Goal: Find specific page/section: Find specific page/section

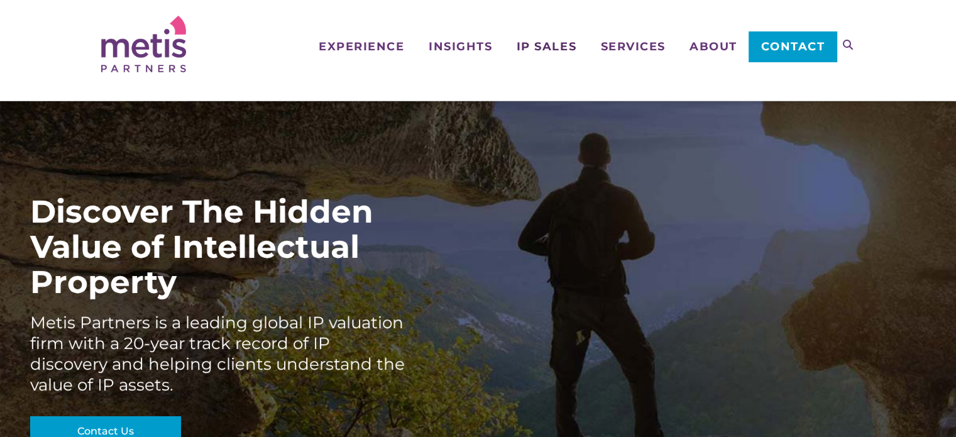
click at [534, 47] on span "IP Sales" at bounding box center [547, 46] width 60 height 11
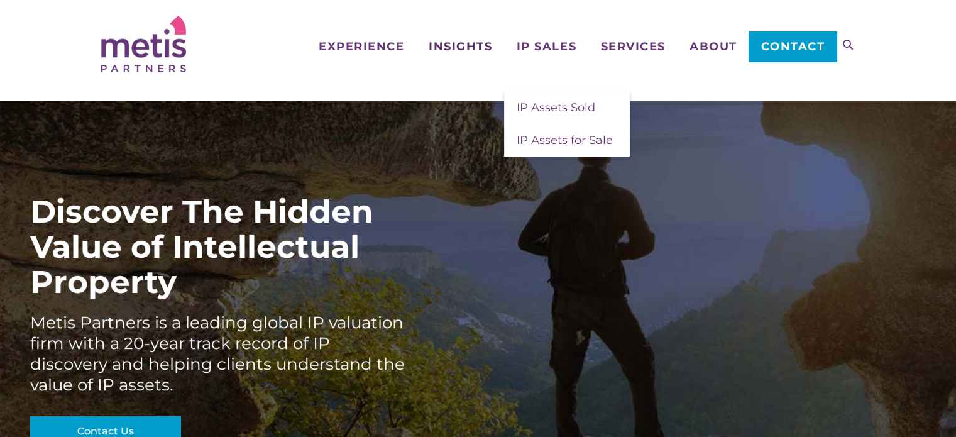
click at [485, 48] on span "Insights" at bounding box center [461, 46] width 64 height 11
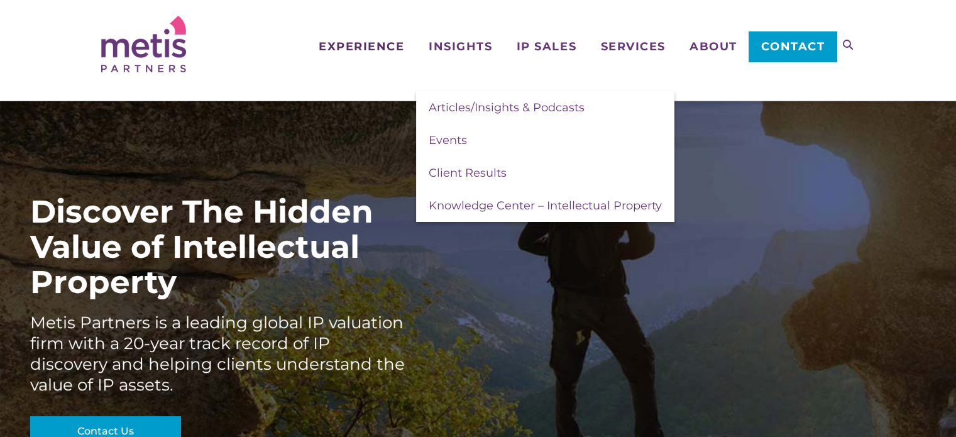
click at [383, 50] on span "Experience" at bounding box center [362, 46] width 86 height 11
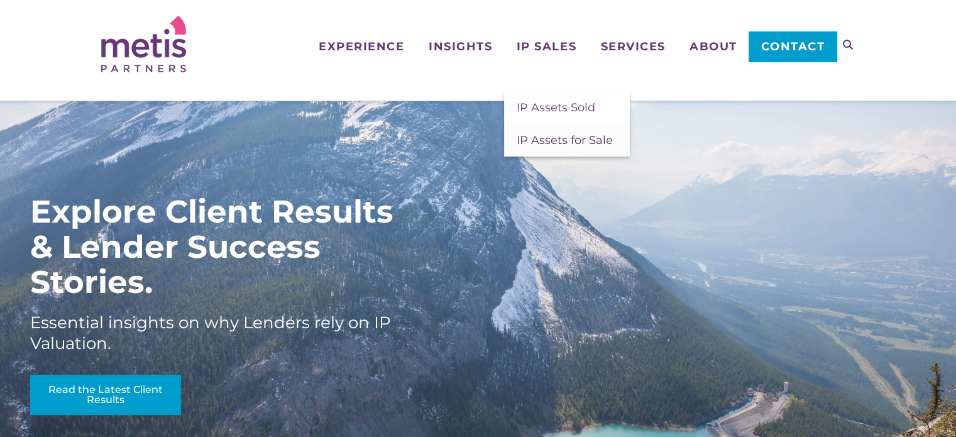
click at [560, 140] on span "IP Assets for Sale" at bounding box center [565, 140] width 96 height 14
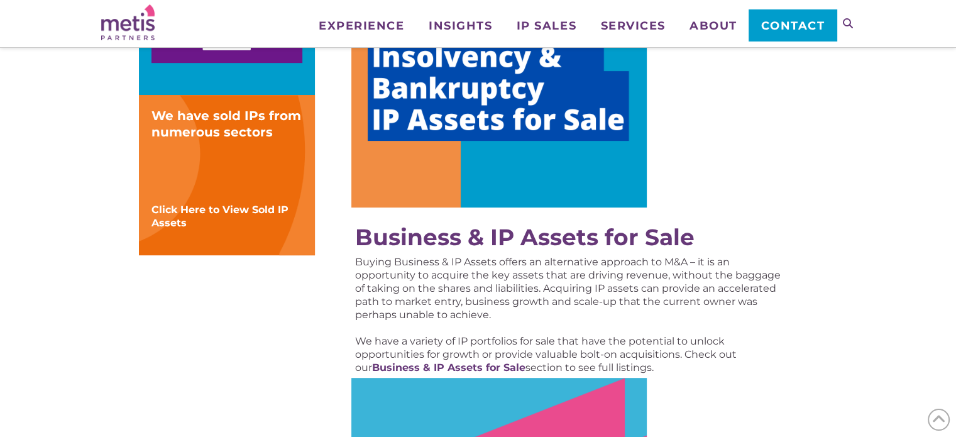
scroll to position [440, 0]
click at [553, 115] on img at bounding box center [499, 83] width 296 height 248
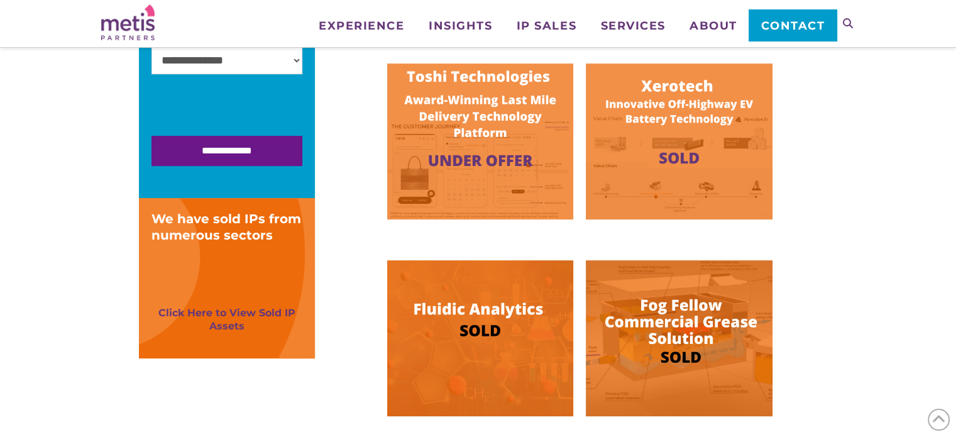
scroll to position [314, 0]
